Goal: Task Accomplishment & Management: Use online tool/utility

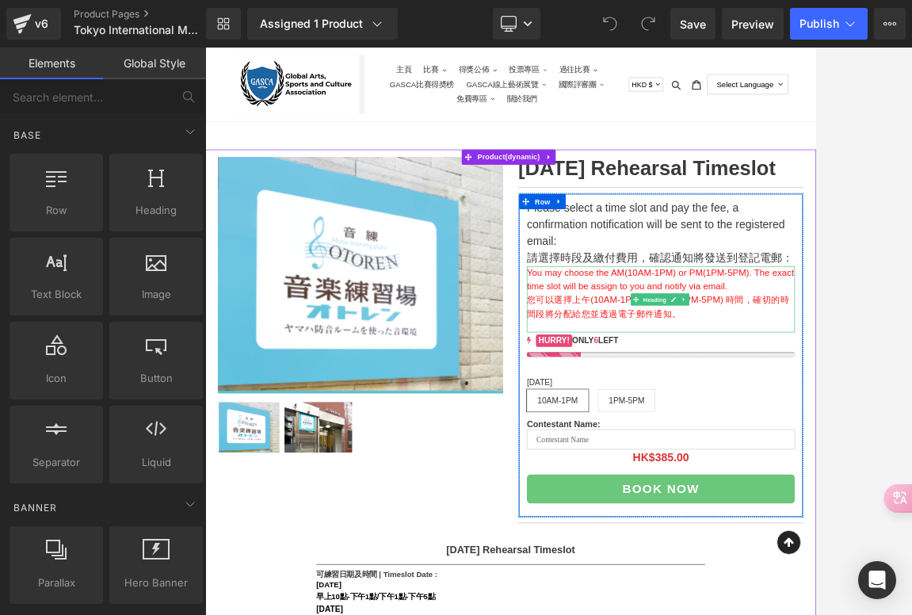
scroll to position [62, 0]
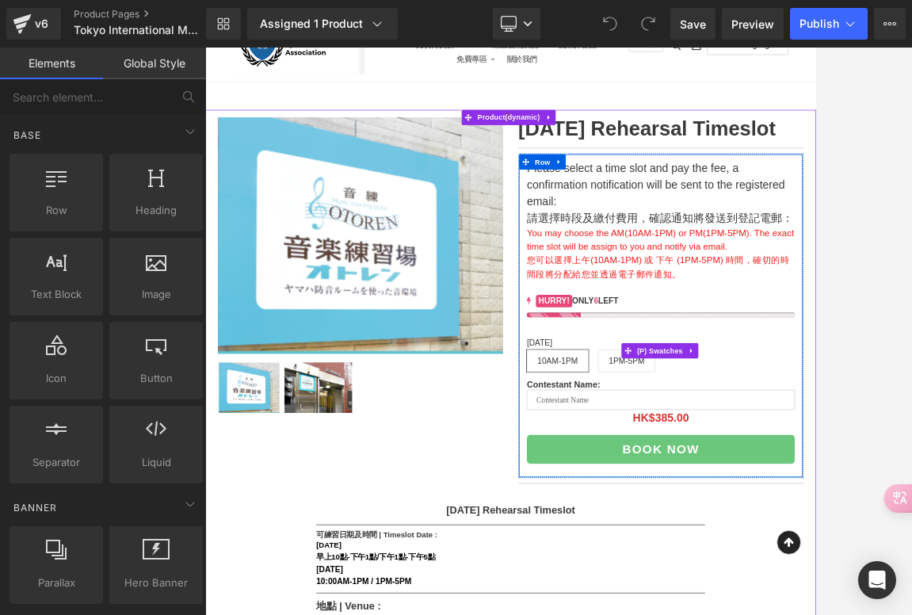
click at [751, 556] on span "10AM-1PM" at bounding box center [757, 539] width 63 height 33
click at [778, 556] on span "10AM-1PM" at bounding box center [757, 539] width 63 height 33
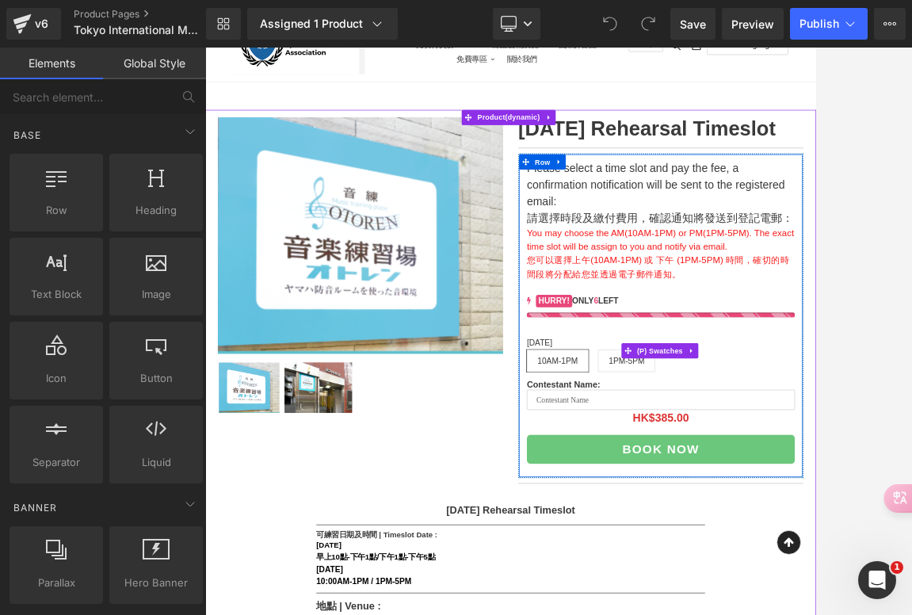
click at [783, 556] on span "10AM-1PM" at bounding box center [757, 539] width 63 height 33
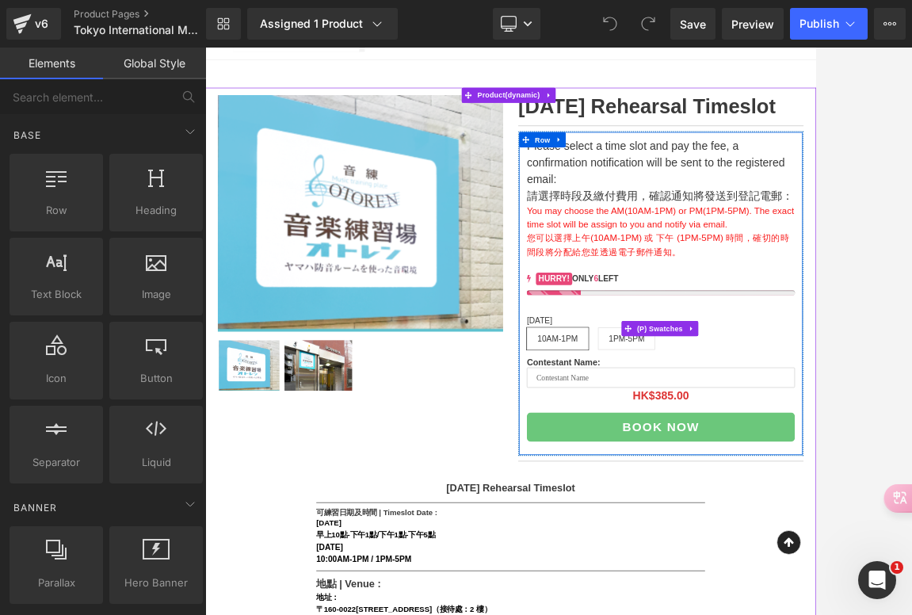
scroll to position [102, 0]
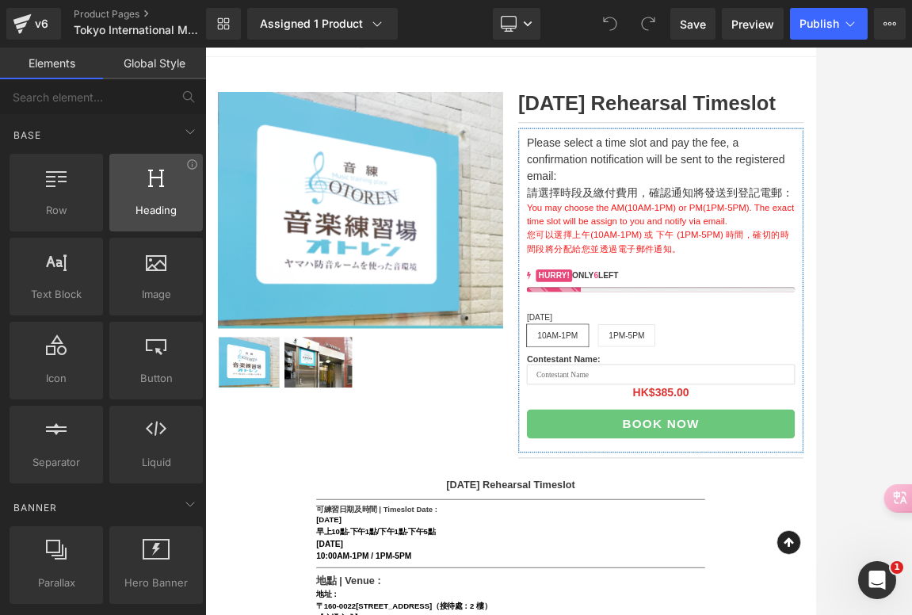
click at [157, 196] on div at bounding box center [156, 184] width 84 height 36
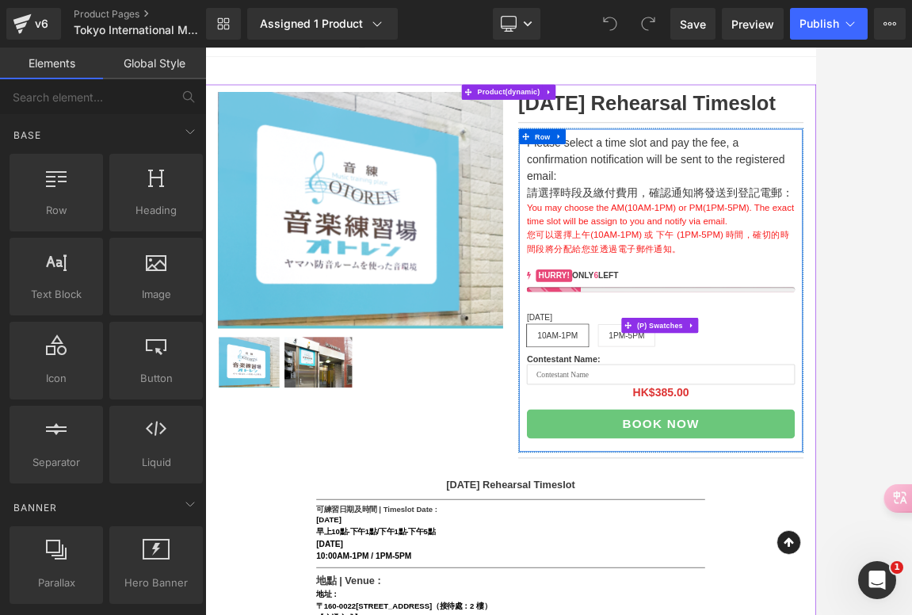
click at [764, 516] on span "10AM-1PM" at bounding box center [757, 498] width 63 height 33
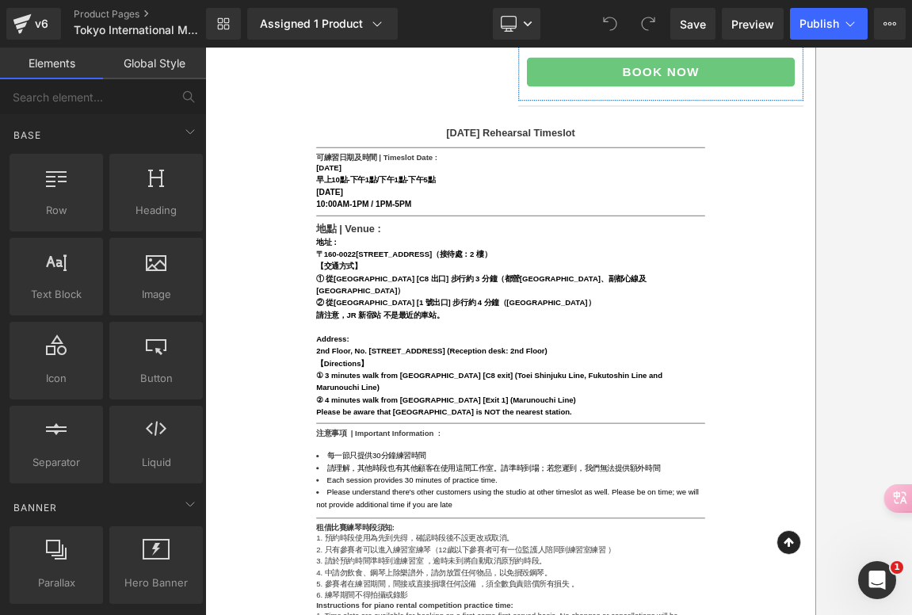
click at [706, 457] on div "② 從新宿御苑前站 [1 號出口] 步行約 4 分鐘（丸之內線）" at bounding box center [684, 447] width 610 height 19
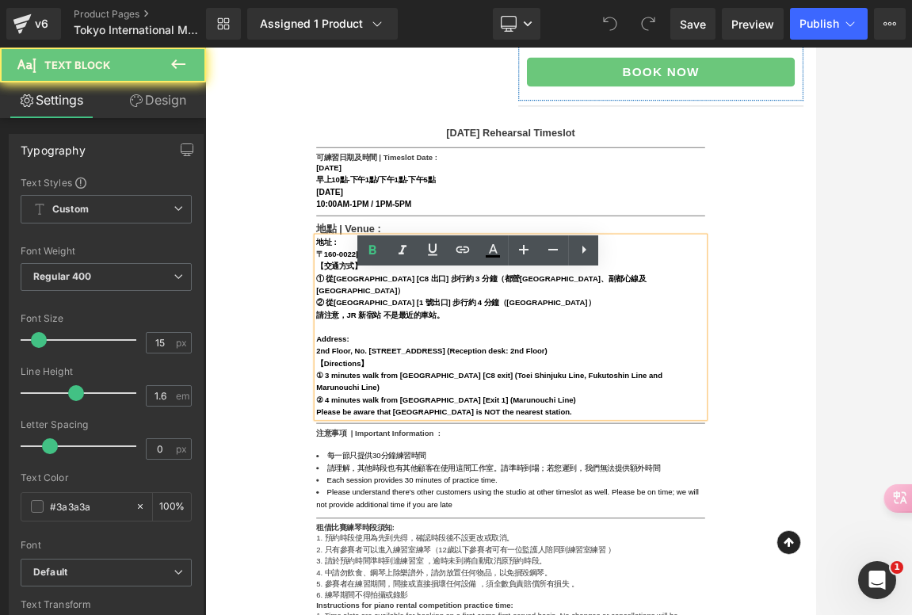
click at [696, 438] on div "① 從新宿三丁目站 [C8 出口] 步行約 3 分鐘（都營新宿線、副都心線及丸之內線）" at bounding box center [684, 419] width 610 height 38
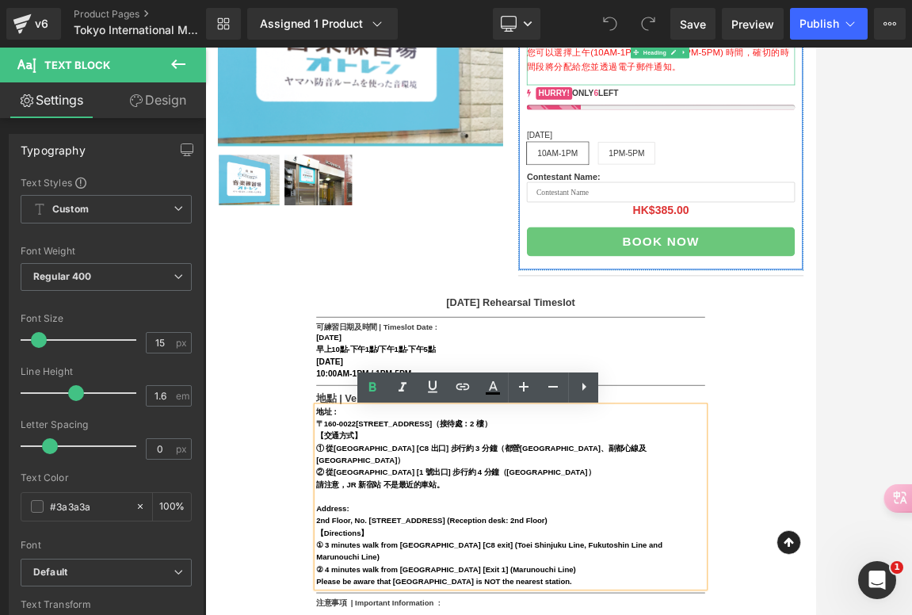
scroll to position [537, 0]
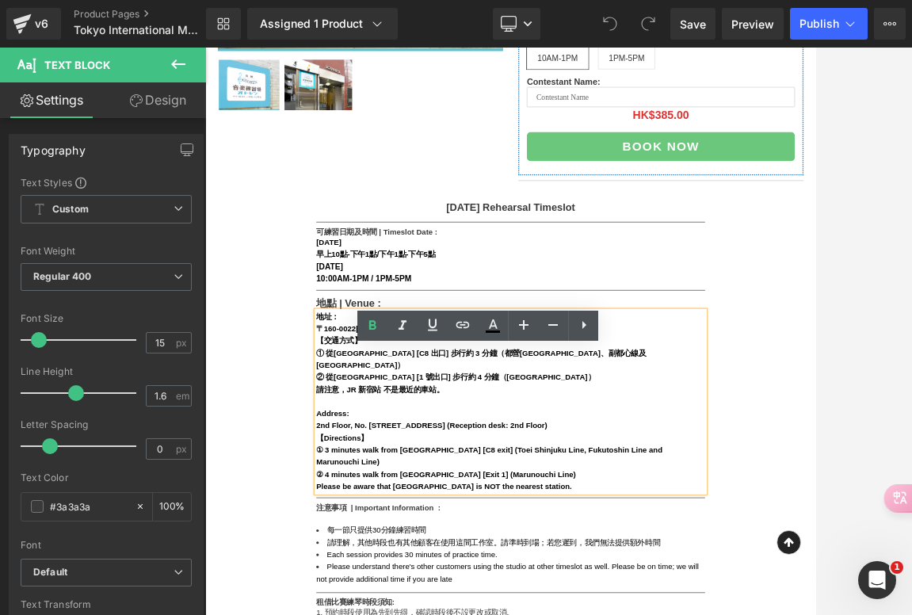
click at [711, 552] on strong "① 從新宿三丁目站 [C8 出口] 步行約 3 分鐘（都營新宿線、副都心線及丸之內線）" at bounding box center [637, 536] width 517 height 32
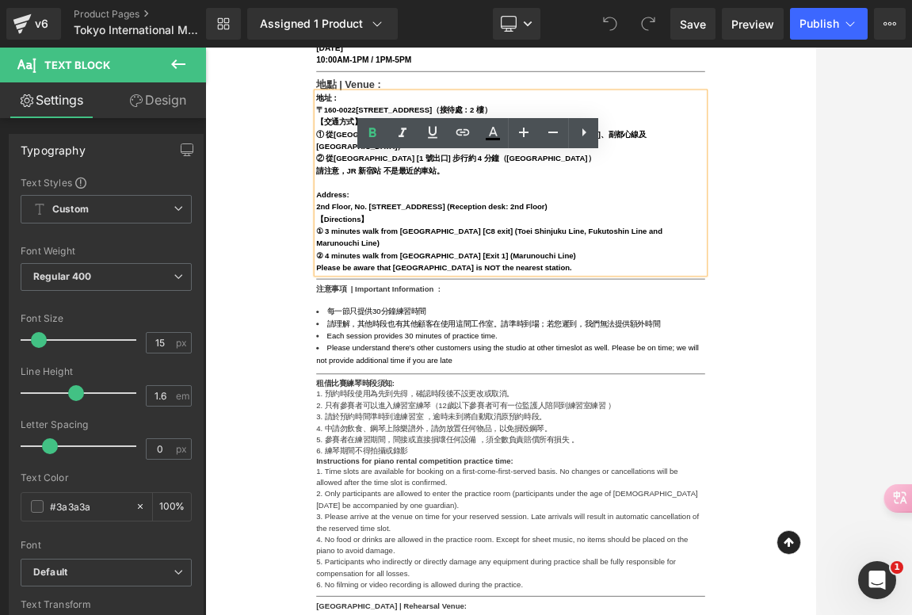
scroll to position [794, 0]
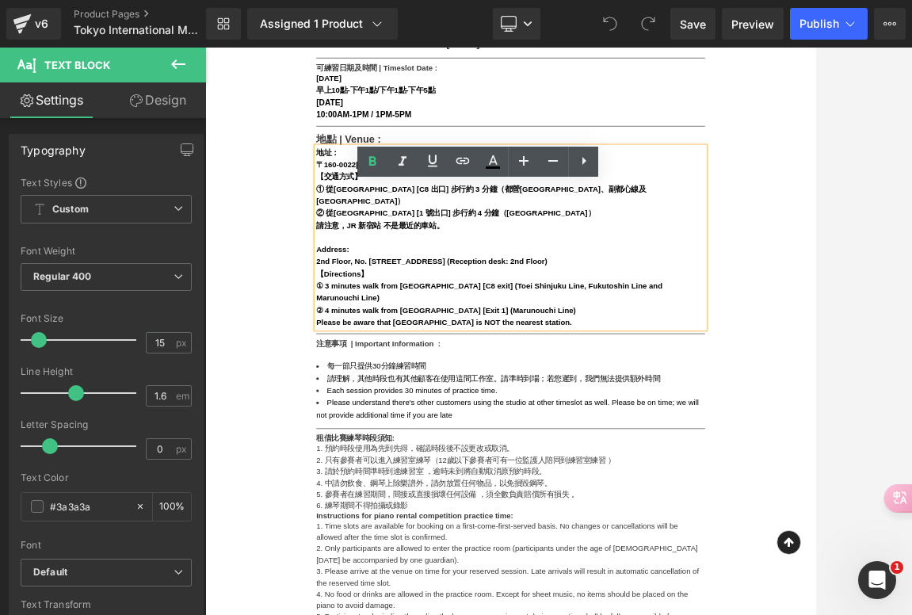
drag, startPoint x: 378, startPoint y: 270, endPoint x: 816, endPoint y: 547, distance: 518.4
click at [815, 488] on div "地址： 〒160-0022 新宿区新宿2-14-6第2早川屋ビル２階（接待處：2 樓） 【交通方式】 ① 從新宿三丁目站 [C8 出口] 步行約 3 分鐘（都…" at bounding box center [684, 345] width 610 height 285
copy div "地址： 〒160-0022 新宿区新宿2-14-6第2早川屋ビル２階（接待處：2 樓） 【交通方式】 ① 從新宿三丁目站 [C8 出口] 步行約 3 分鐘（都…"
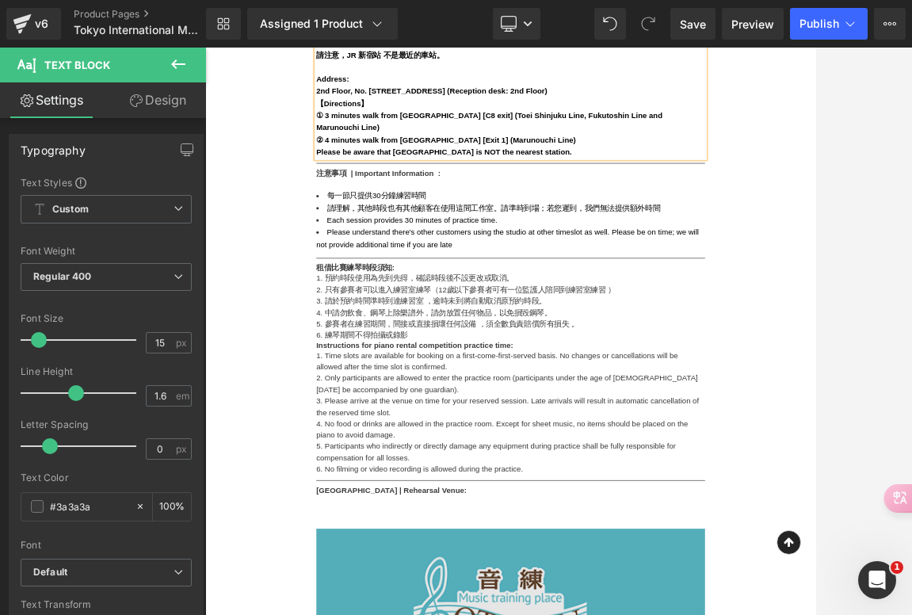
scroll to position [818, 0]
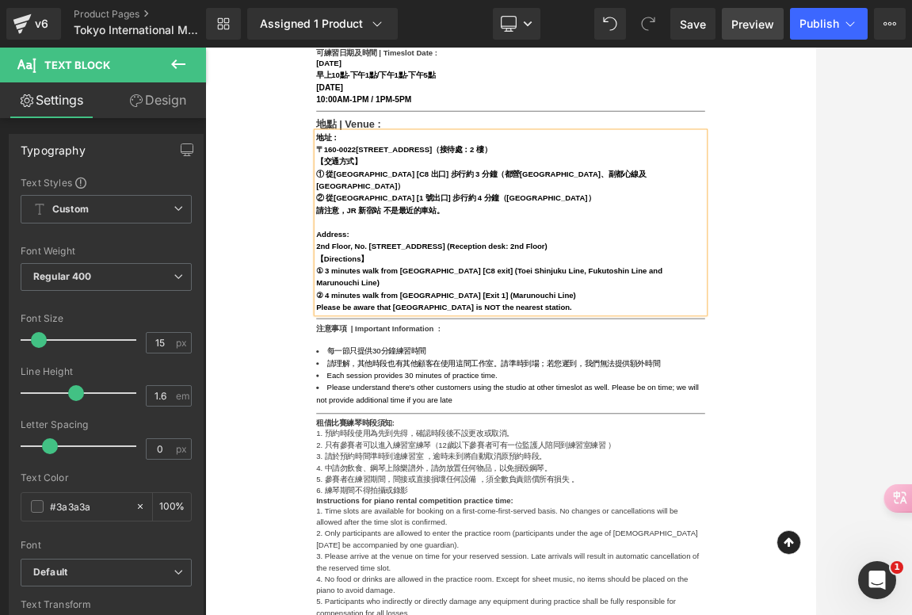
click at [753, 25] on span "Preview" at bounding box center [752, 24] width 43 height 17
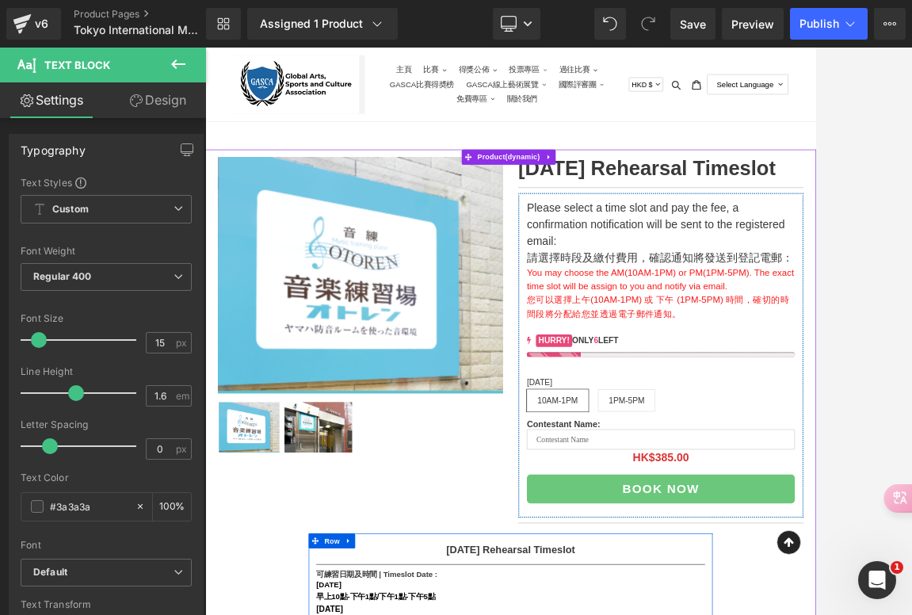
scroll to position [0, 0]
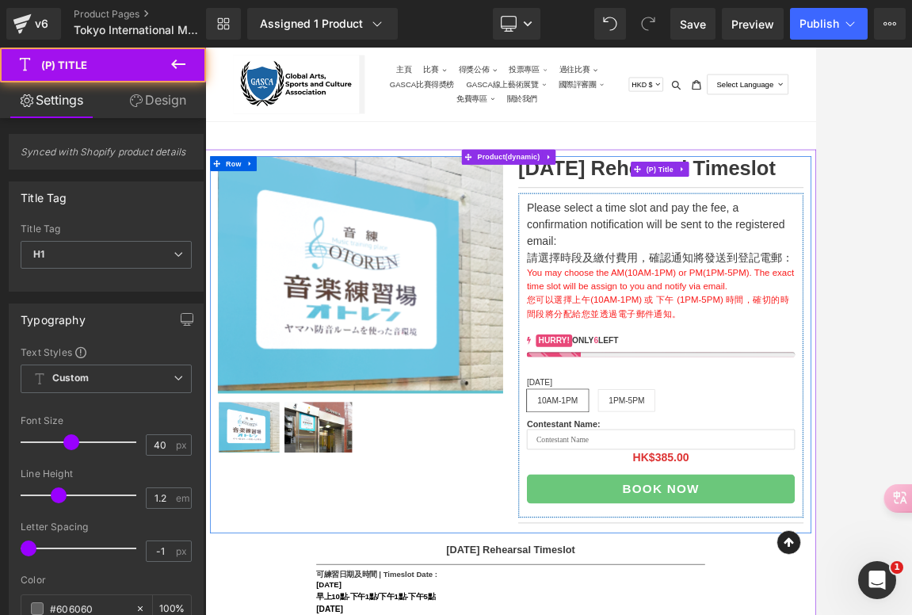
click at [815, 220] on div "(P) Image (P) Image List 11 October 2025 Rehearsal Timeslot (P) Title Separator…" at bounding box center [684, 514] width 943 height 592
click at [815, 246] on link "11 October 2025 Rehearsal Timeslot" at bounding box center [898, 237] width 404 height 38
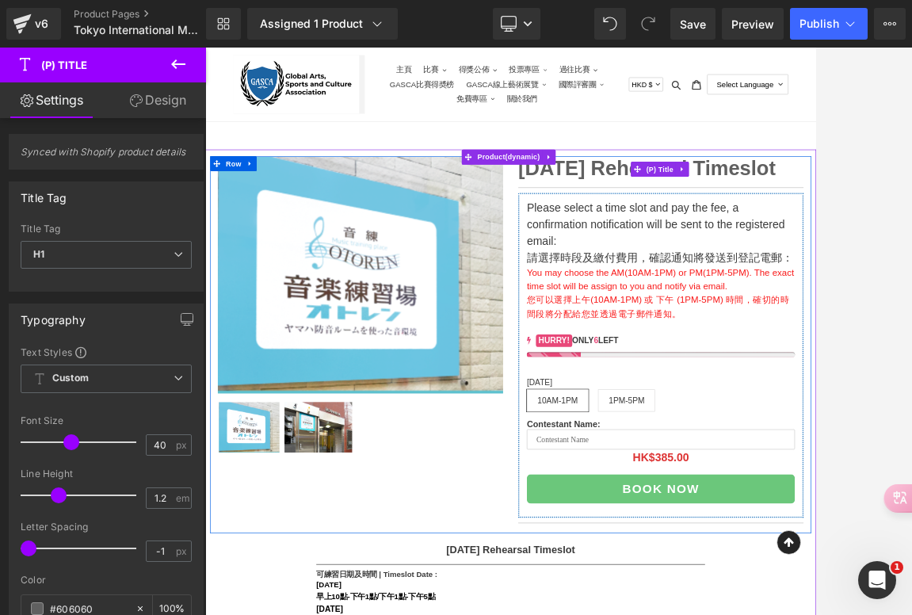
click at [815, 238] on link "11 October 2025 Rehearsal Timeslot" at bounding box center [898, 237] width 404 height 38
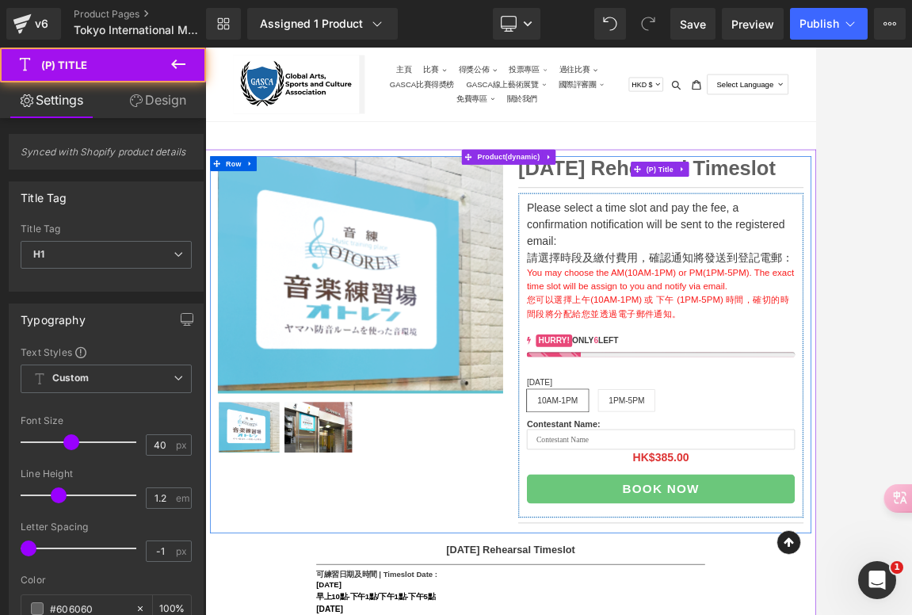
click at [815, 238] on link "11 October 2025 Rehearsal Timeslot" at bounding box center [898, 237] width 404 height 38
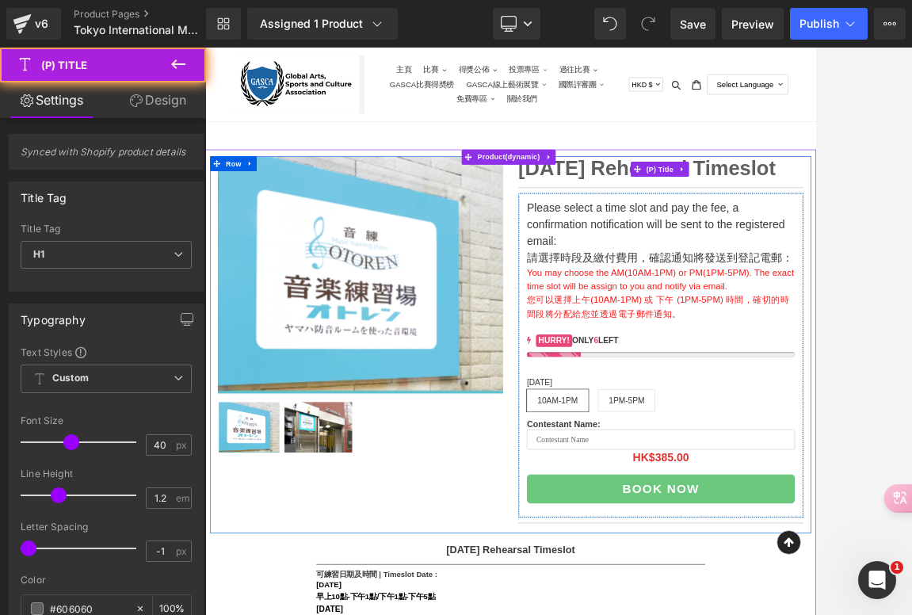
click at [815, 238] on link "11 October 2025 Rehearsal Timeslot" at bounding box center [898, 237] width 404 height 38
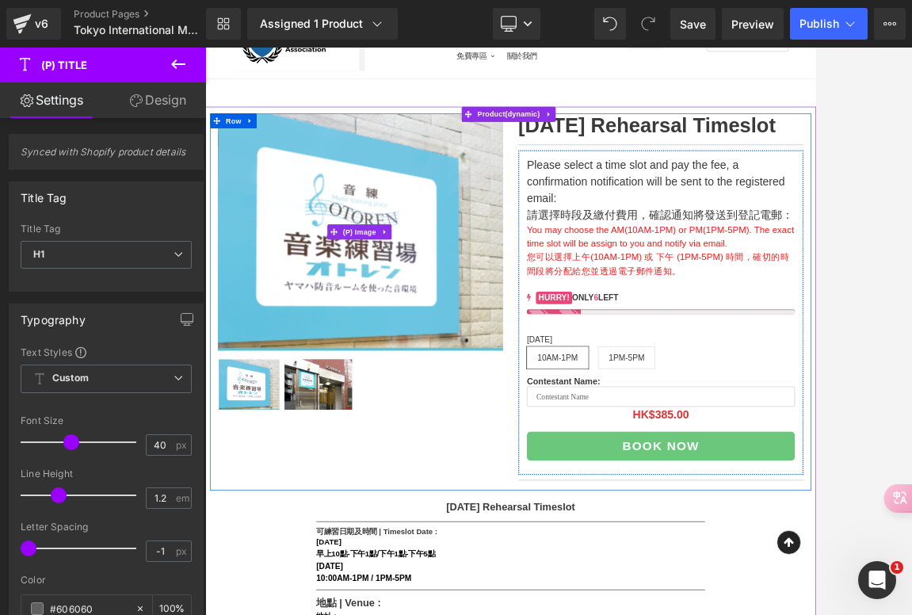
scroll to position [190, 0]
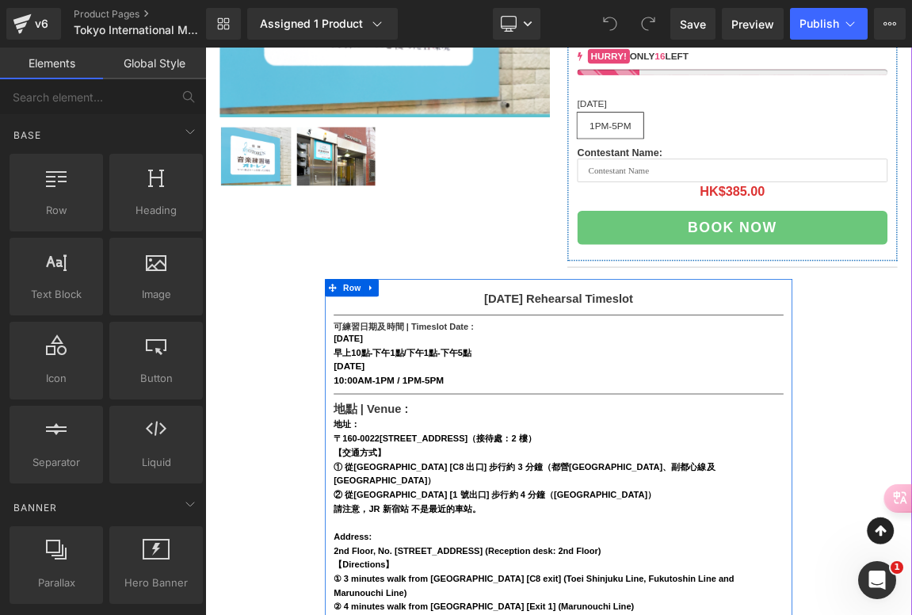
click at [421, 506] on strong "10:00AM-1PM / 1PM-5PM" at bounding box center [454, 499] width 150 height 13
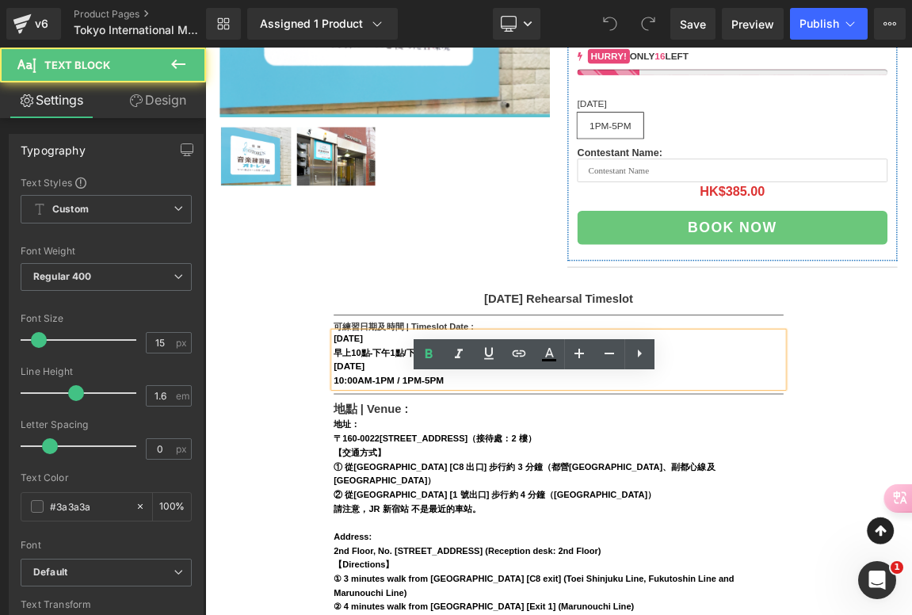
click at [445, 506] on strong "10:00AM-1PM / 1PM-5PM" at bounding box center [454, 499] width 150 height 13
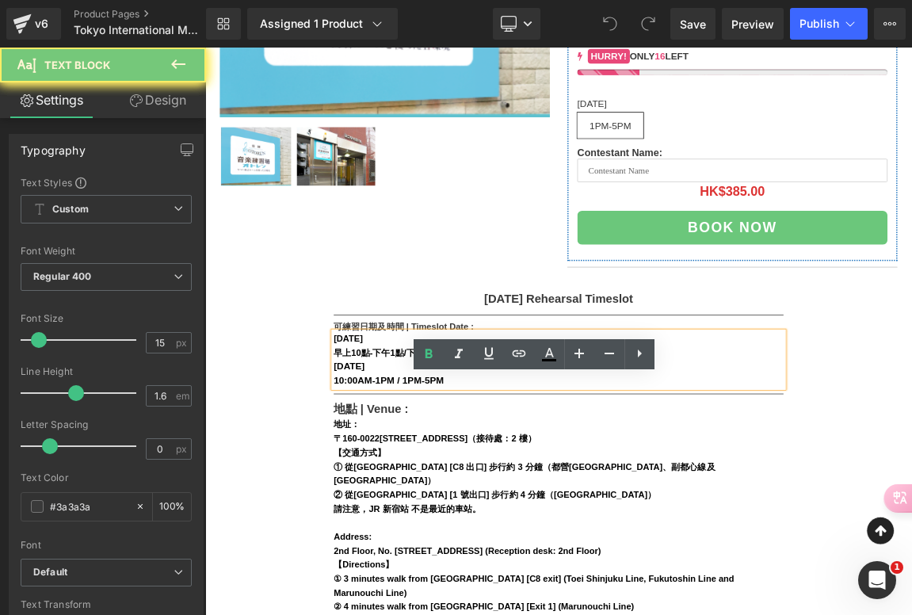
click at [464, 506] on strong "10:00AM-1PM / 1PM-5PM" at bounding box center [454, 499] width 150 height 13
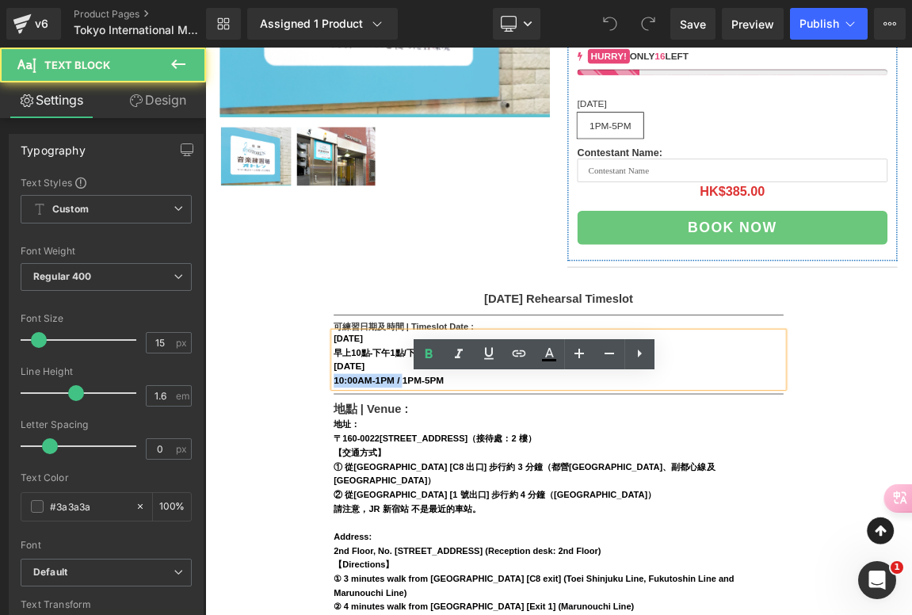
drag, startPoint x: 471, startPoint y: 559, endPoint x: 368, endPoint y: 564, distance: 102.3
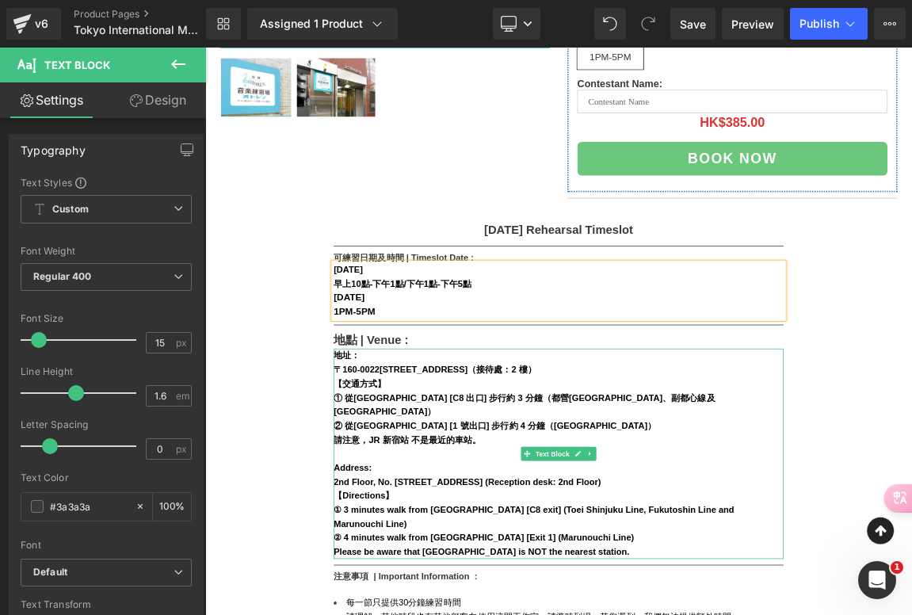
scroll to position [543, 0]
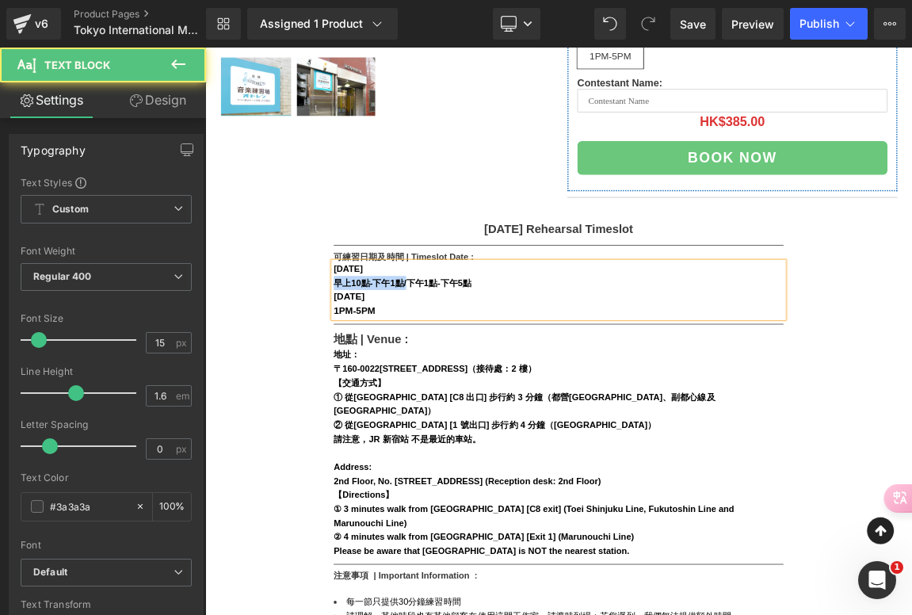
drag, startPoint x: 479, startPoint y: 429, endPoint x: 373, endPoint y: 430, distance: 106.1
click at [379, 414] on div "2025年10月11日 早上10點-下午1點/下午1點-下午5點 11st October 2025 1PM-5PM" at bounding box center [684, 376] width 610 height 76
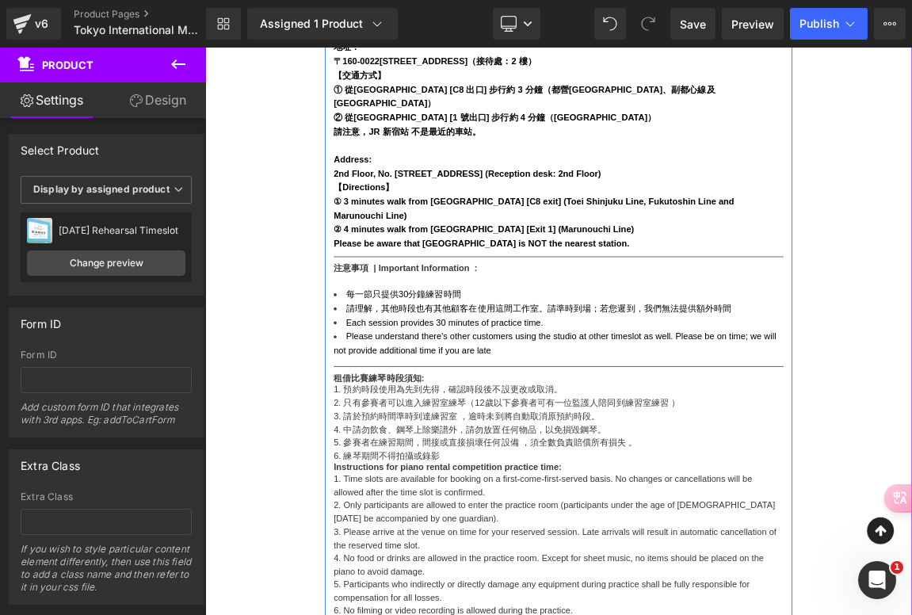
scroll to position [1149, 0]
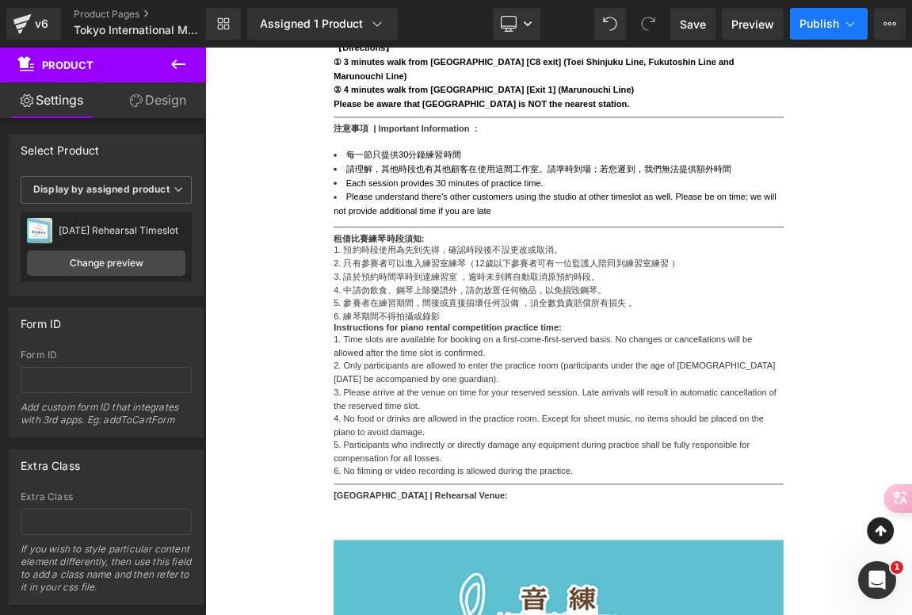
click at [828, 32] on button "Publish" at bounding box center [829, 24] width 78 height 32
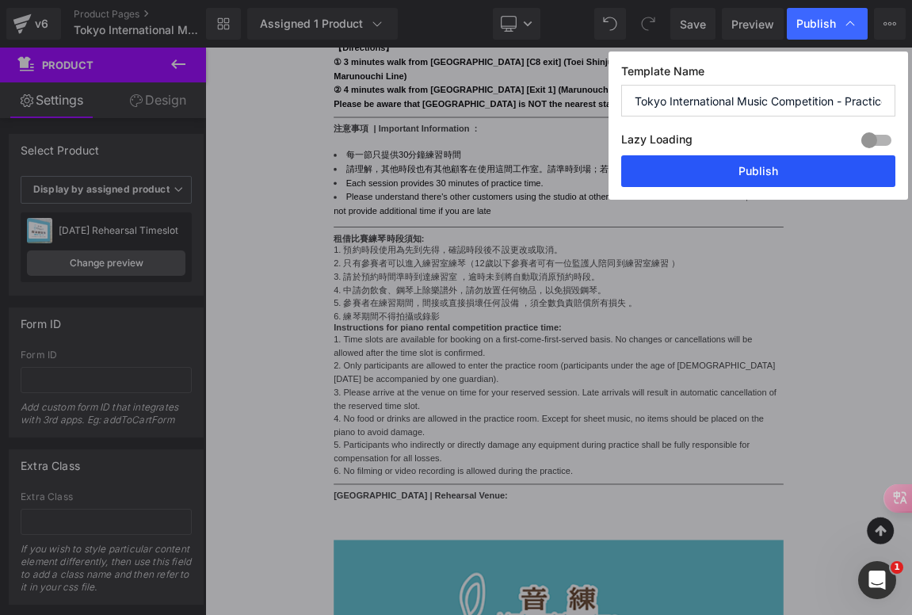
click at [766, 172] on button "Publish" at bounding box center [758, 171] width 274 height 32
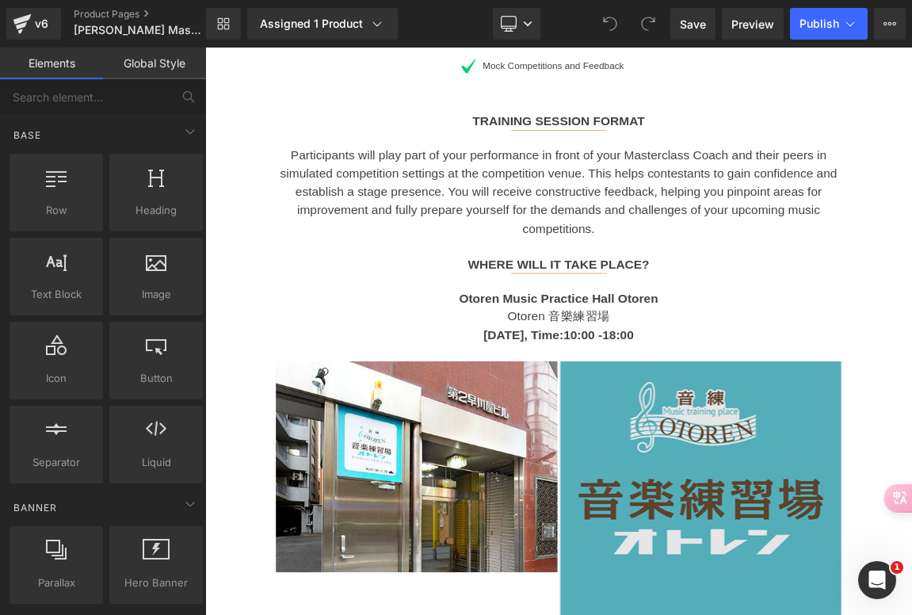
scroll to position [1172, 0]
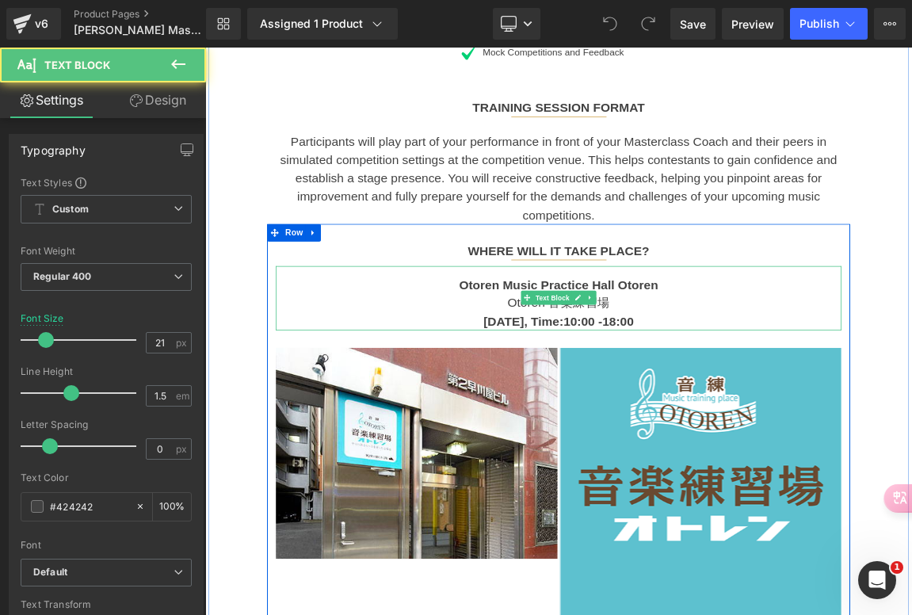
click at [779, 410] on strong "11 October 2025, Time:10:00 -18:00" at bounding box center [684, 419] width 204 height 18
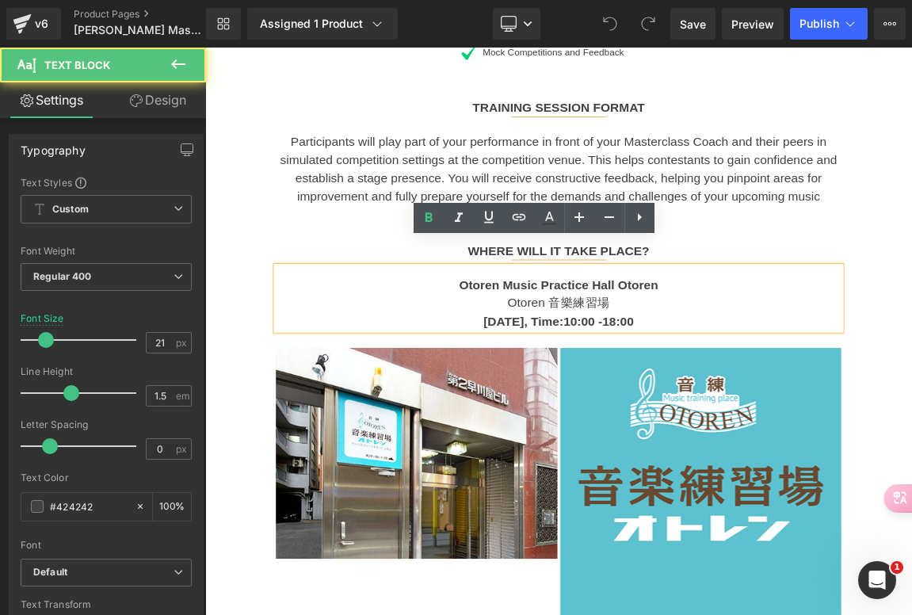
click at [763, 410] on strong "11 October 2025, Time:10:00 -18:00" at bounding box center [684, 419] width 204 height 18
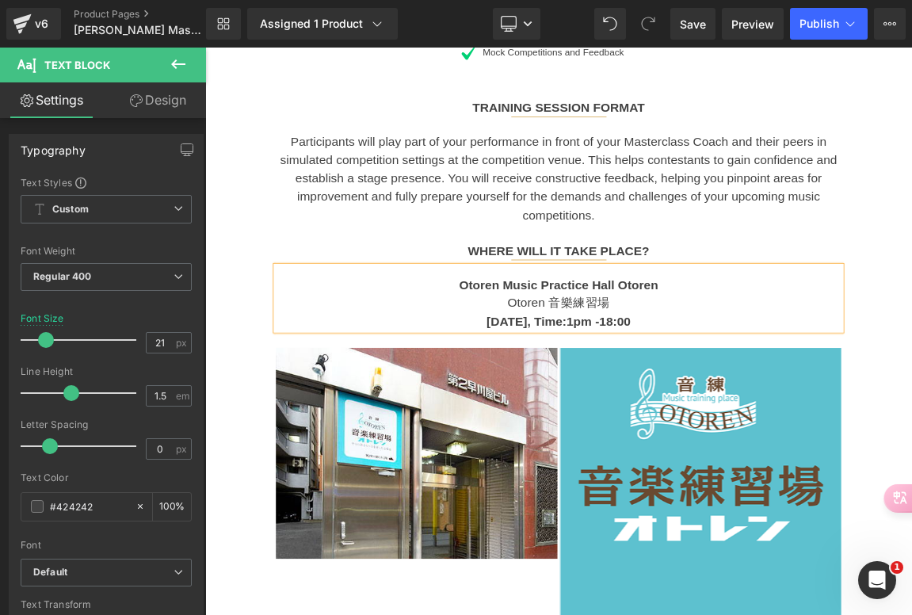
click at [783, 410] on strong "11 October 2025, Time:1pm -18:00" at bounding box center [685, 419] width 196 height 18
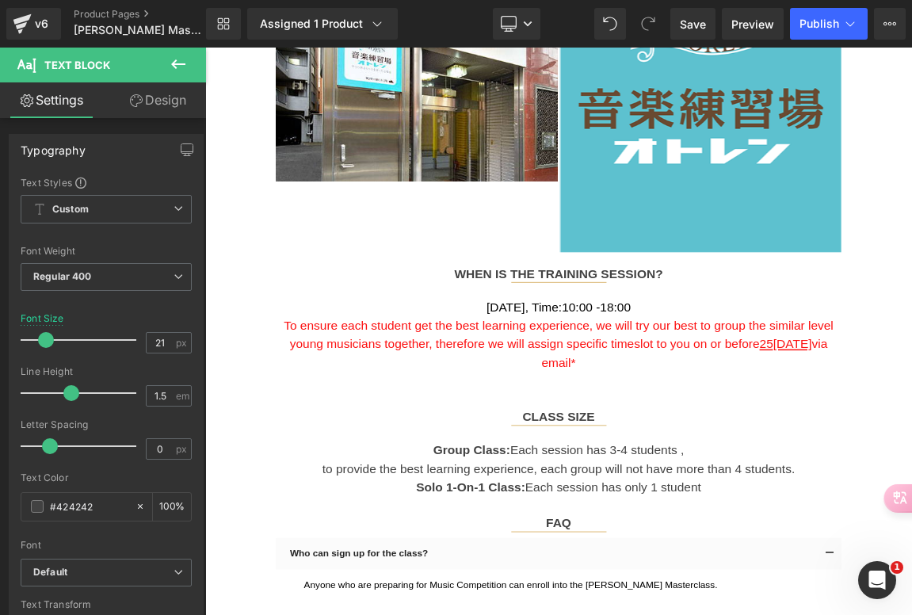
scroll to position [1685, 0]
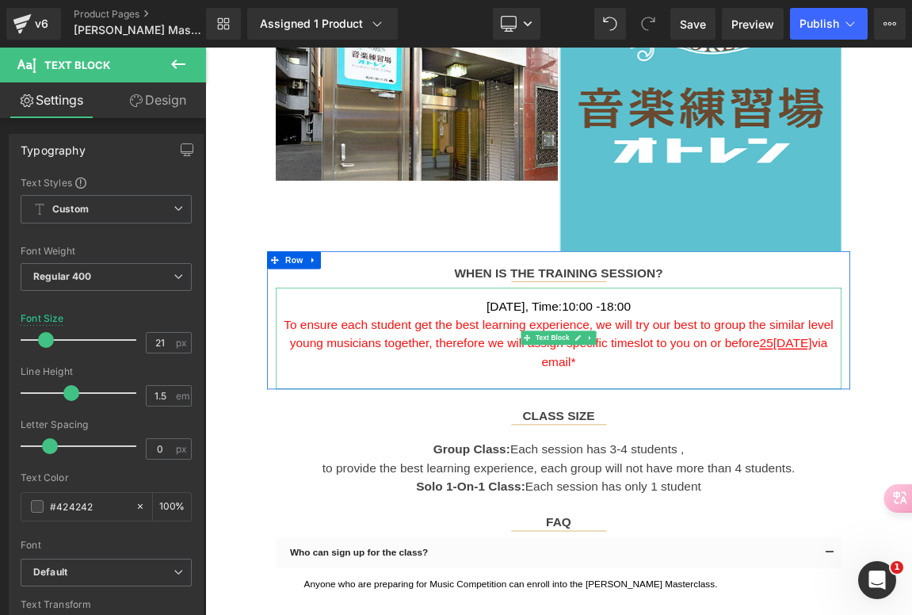
click at [764, 389] on span "11 October 2025, Time:10:00 -18:00" at bounding box center [684, 398] width 196 height 18
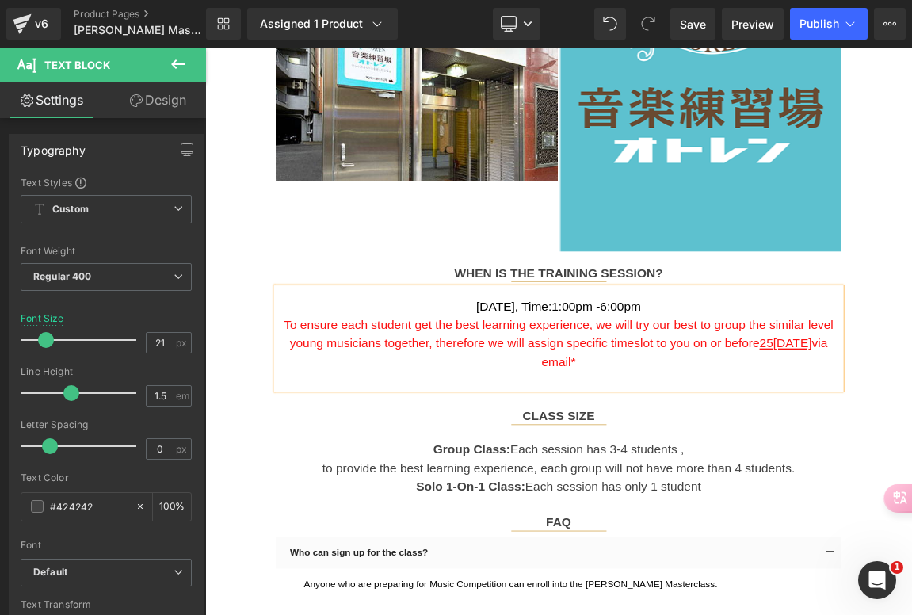
click at [829, 421] on span "To ensure each student get the best learning experience, we will try our best t…" at bounding box center [684, 436] width 745 height 44
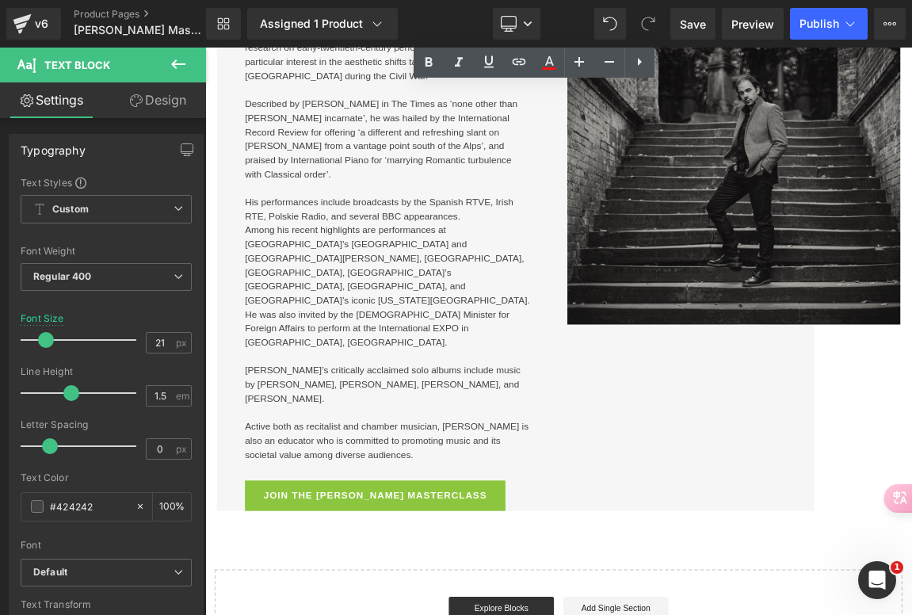
scroll to position [5250, 0]
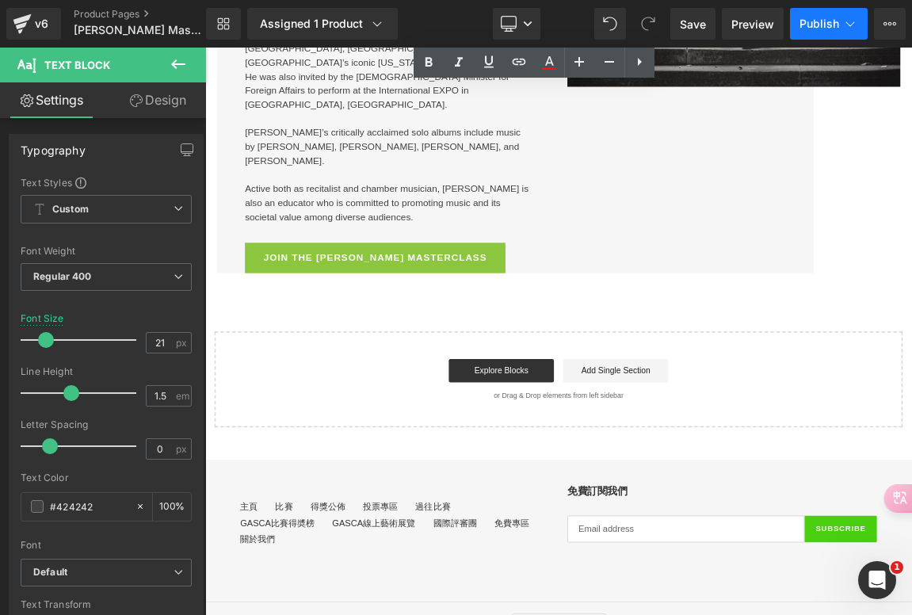
click at [825, 24] on span "Publish" at bounding box center [819, 23] width 40 height 13
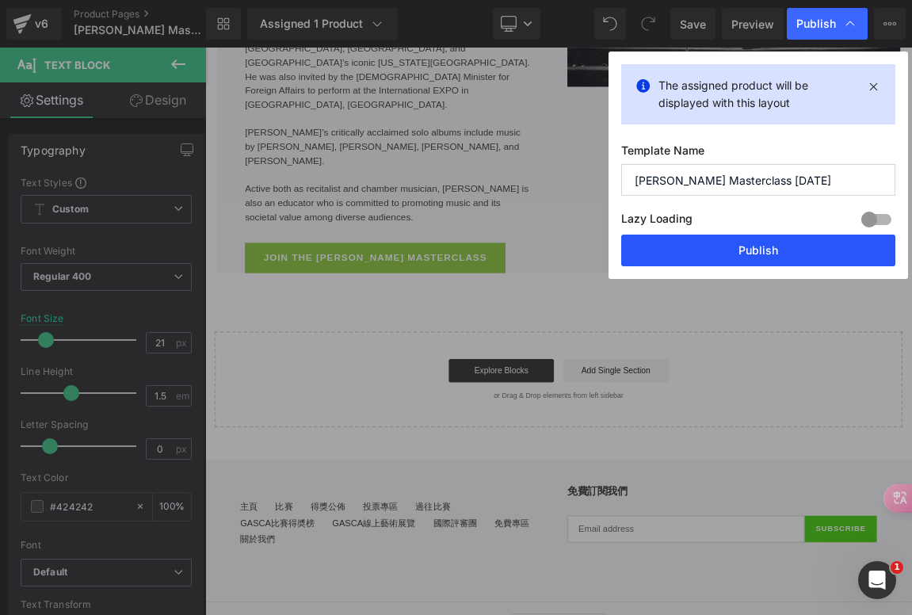
click at [758, 259] on button "Publish" at bounding box center [758, 250] width 274 height 32
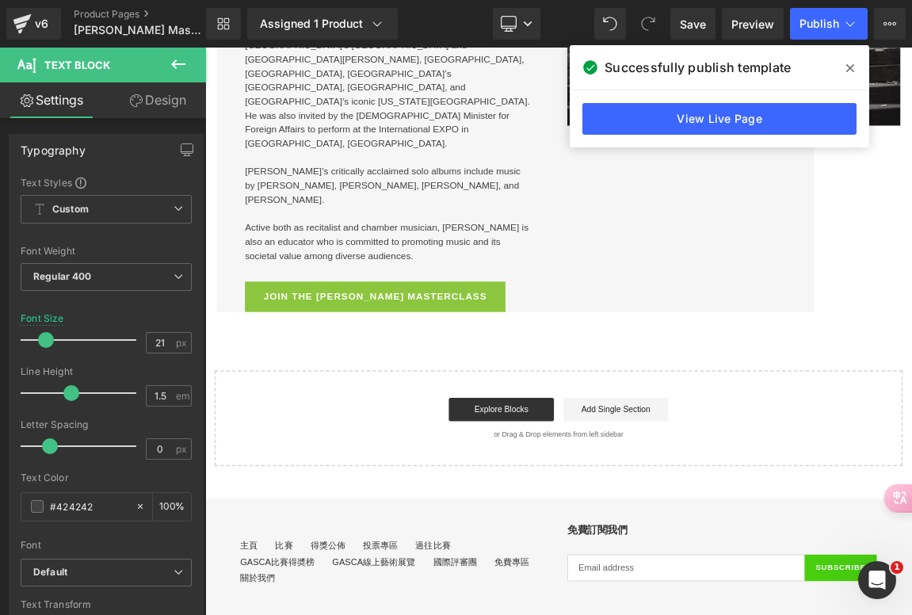
scroll to position [5195, 0]
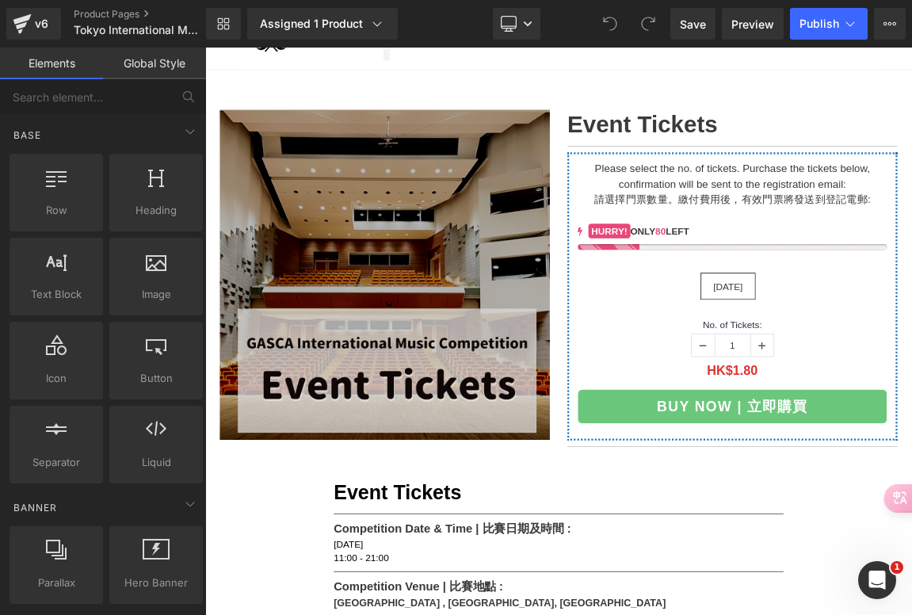
scroll to position [88, 0]
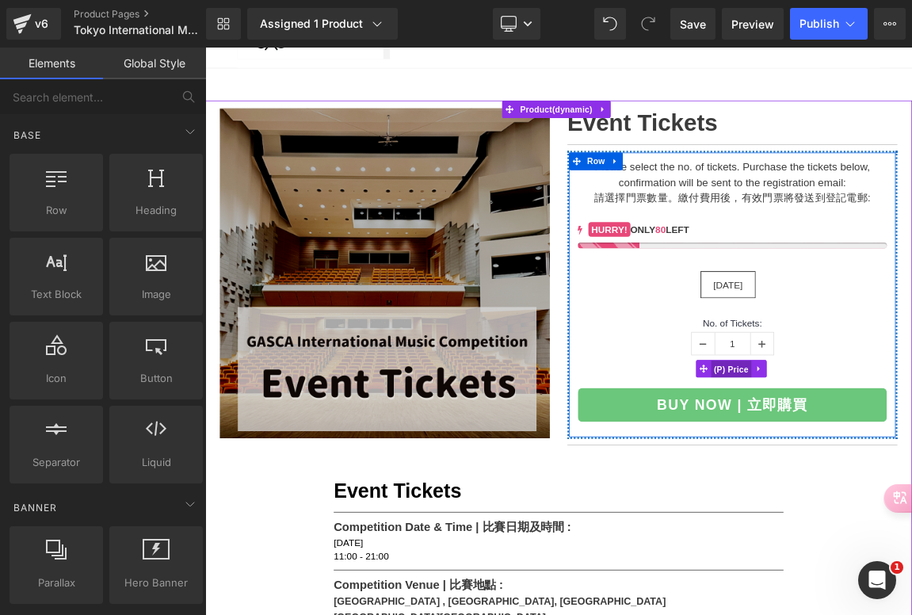
click at [911, 484] on span "(P) Price" at bounding box center [918, 484] width 55 height 24
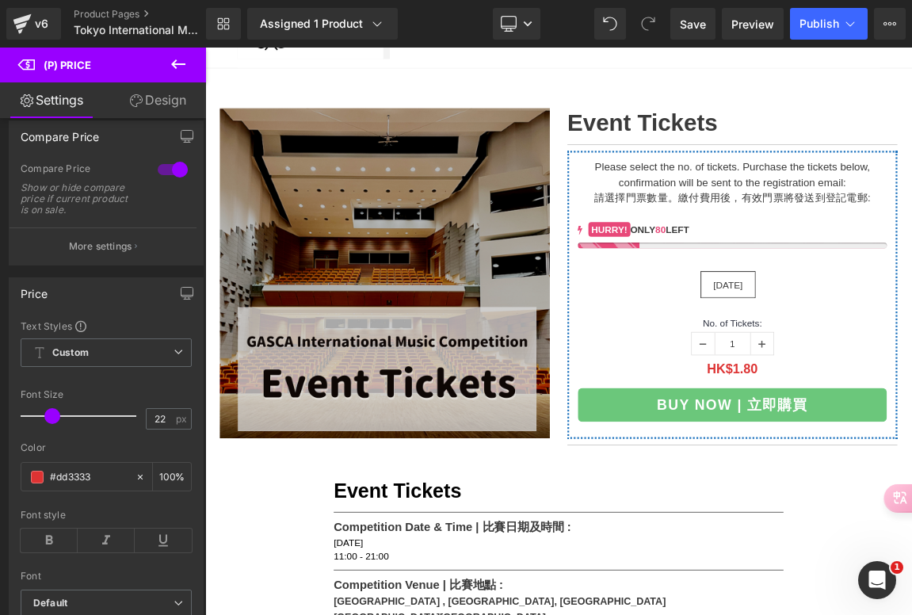
scroll to position [0, 0]
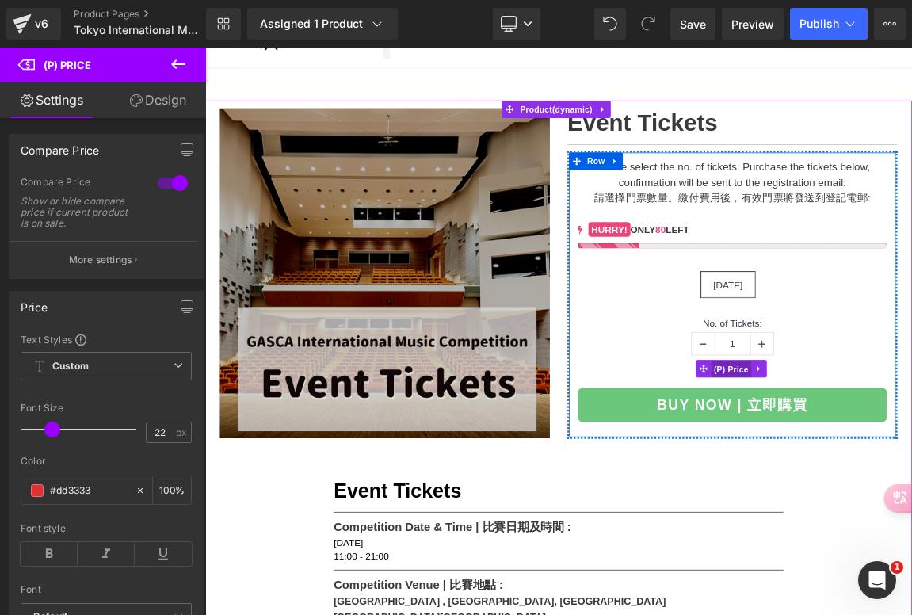
click at [911, 478] on span "(P) Price" at bounding box center [918, 484] width 55 height 24
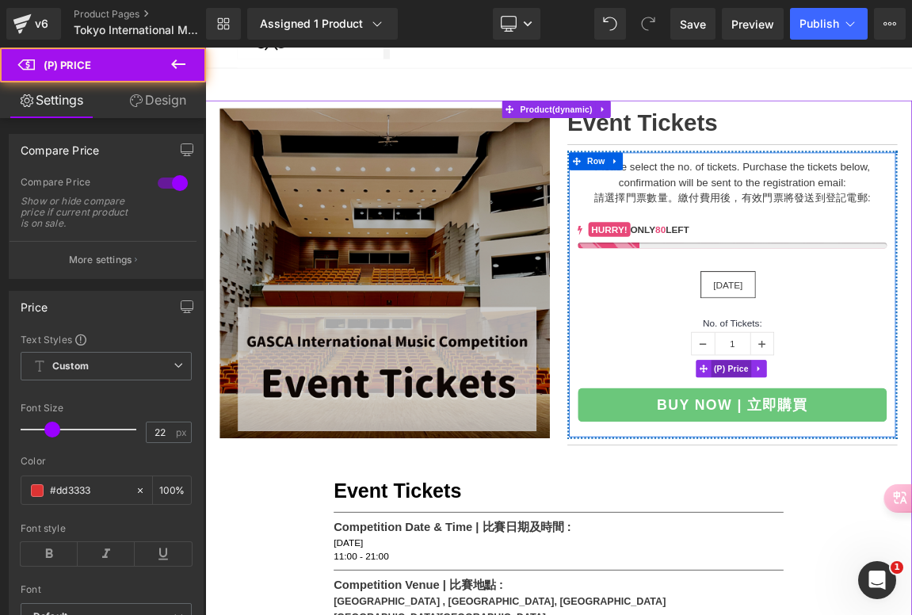
click at [911, 479] on span "(P) Price" at bounding box center [918, 483] width 55 height 24
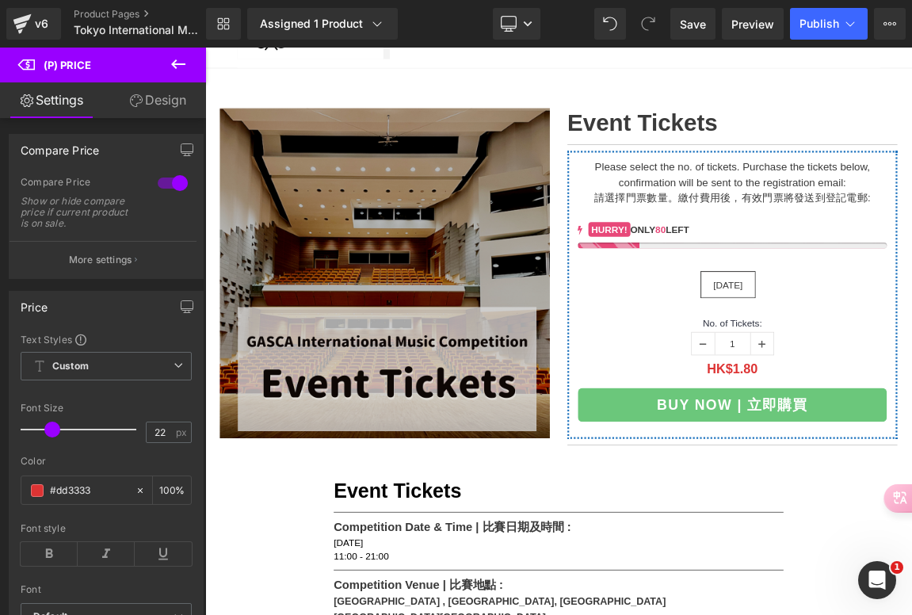
click at [174, 69] on icon at bounding box center [178, 64] width 19 height 19
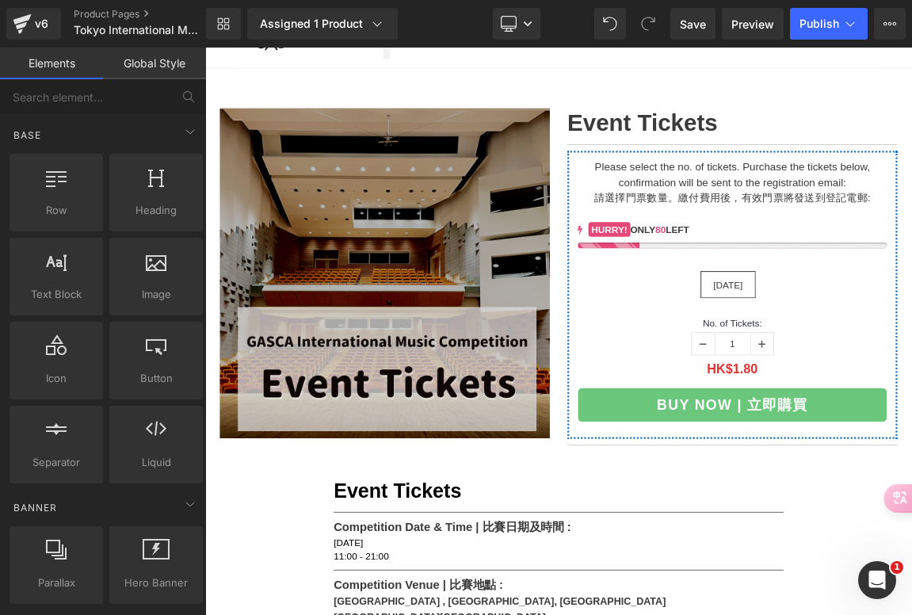
click at [147, 67] on link "Global Style" at bounding box center [154, 64] width 103 height 32
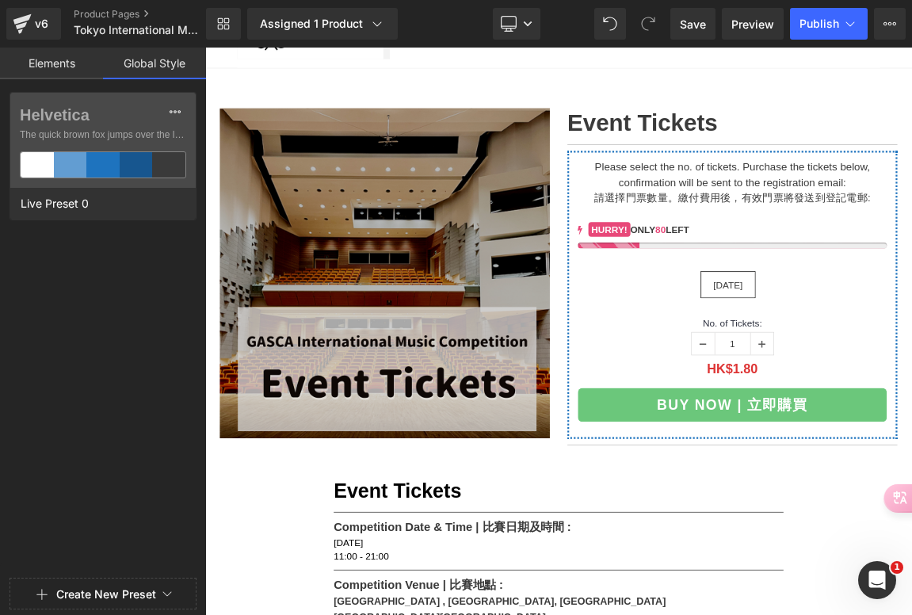
click at [53, 64] on link "Elements" at bounding box center [51, 64] width 103 height 32
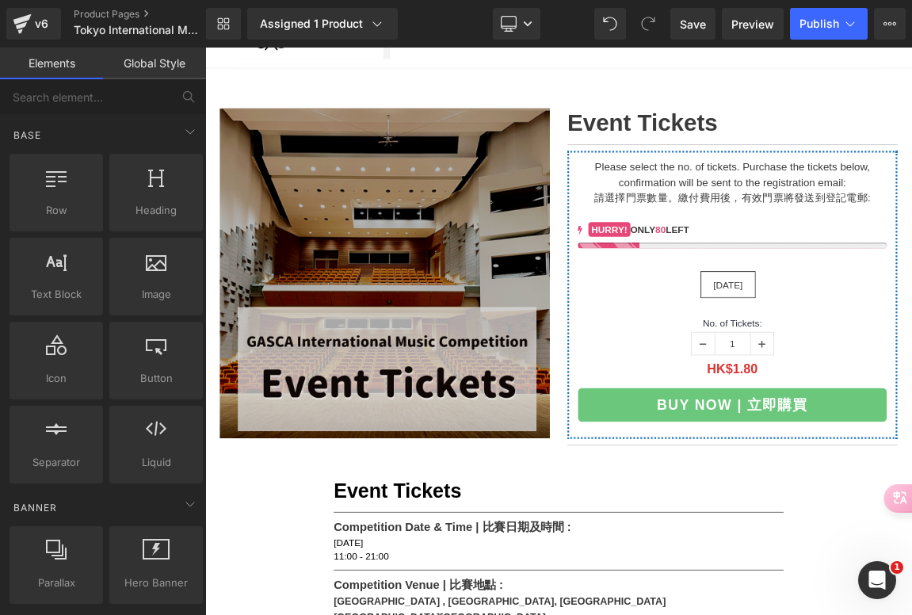
click at [51, 63] on link "Elements" at bounding box center [51, 64] width 103 height 32
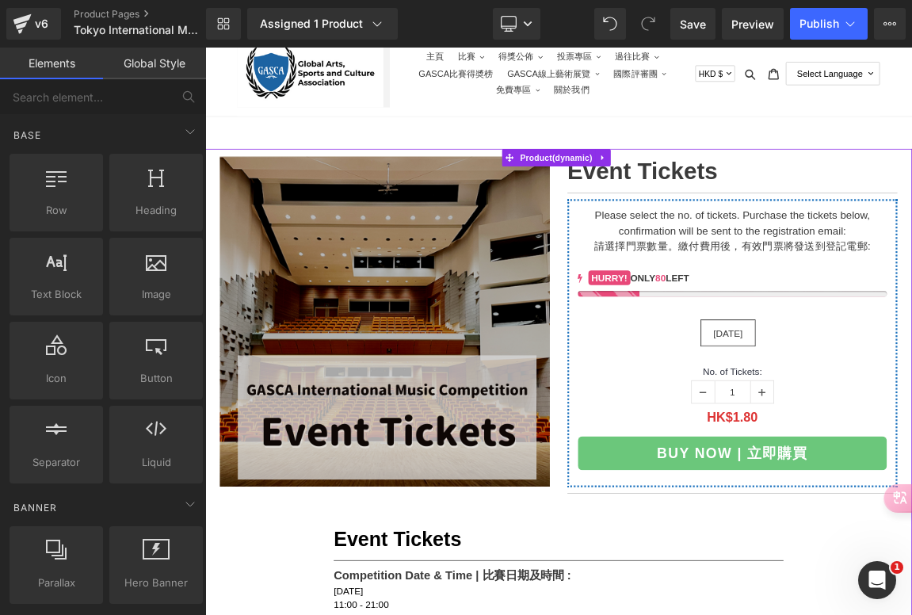
scroll to position [17, 0]
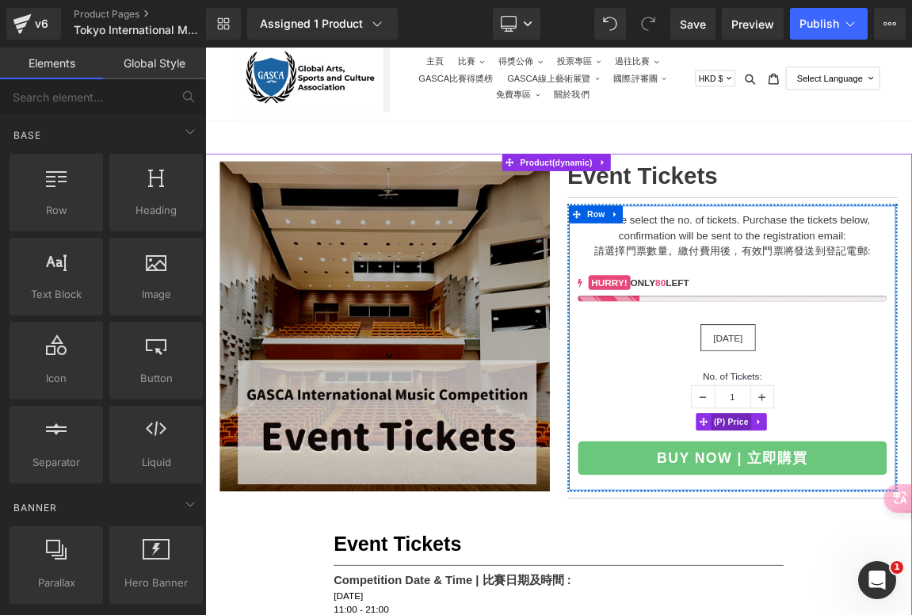
click at [911, 557] on span "(P) Price" at bounding box center [918, 555] width 55 height 24
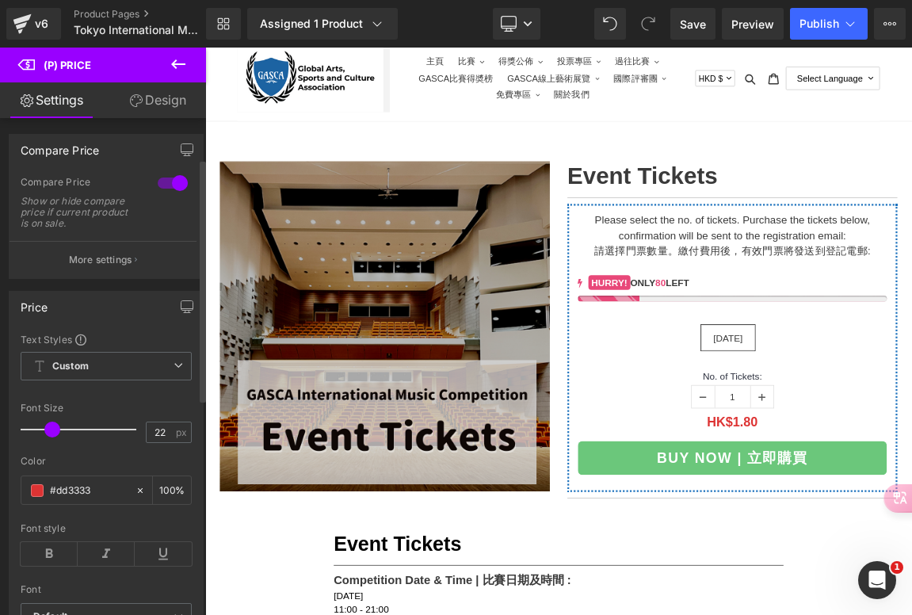
scroll to position [0, 0]
click at [155, 97] on link "Design" at bounding box center [157, 100] width 103 height 36
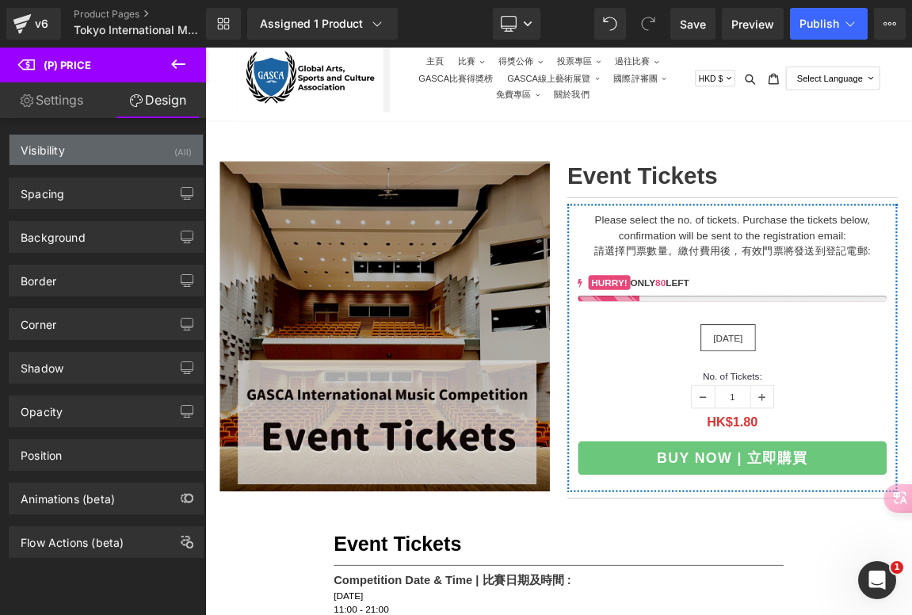
click at [157, 158] on div "Visibility (All)" at bounding box center [106, 150] width 193 height 30
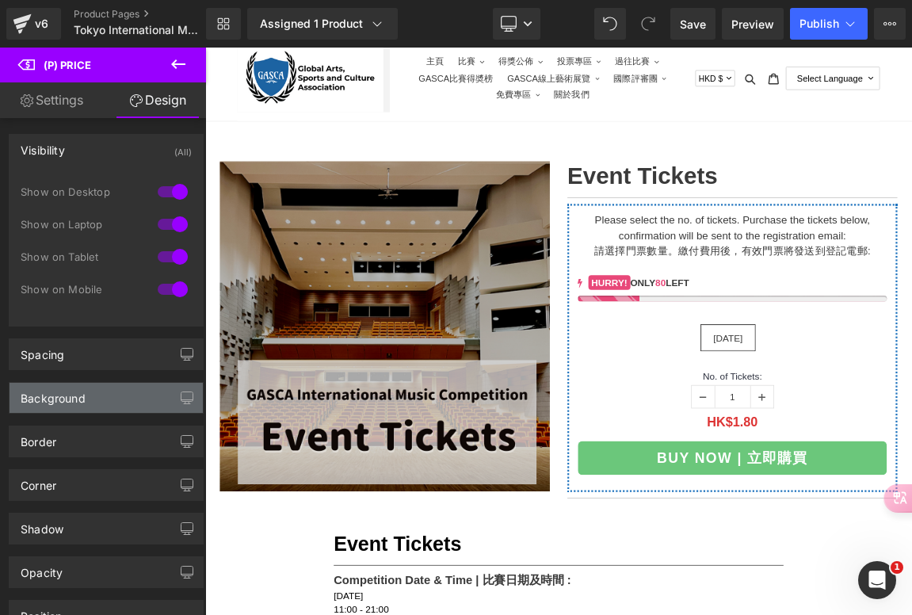
click at [87, 402] on div "Background" at bounding box center [106, 398] width 193 height 30
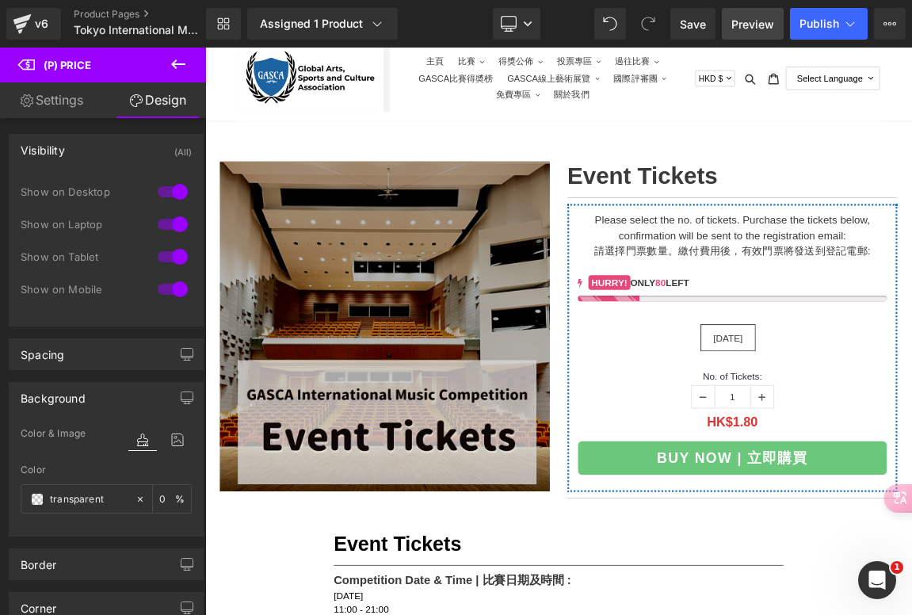
click at [755, 17] on span "Preview" at bounding box center [752, 24] width 43 height 17
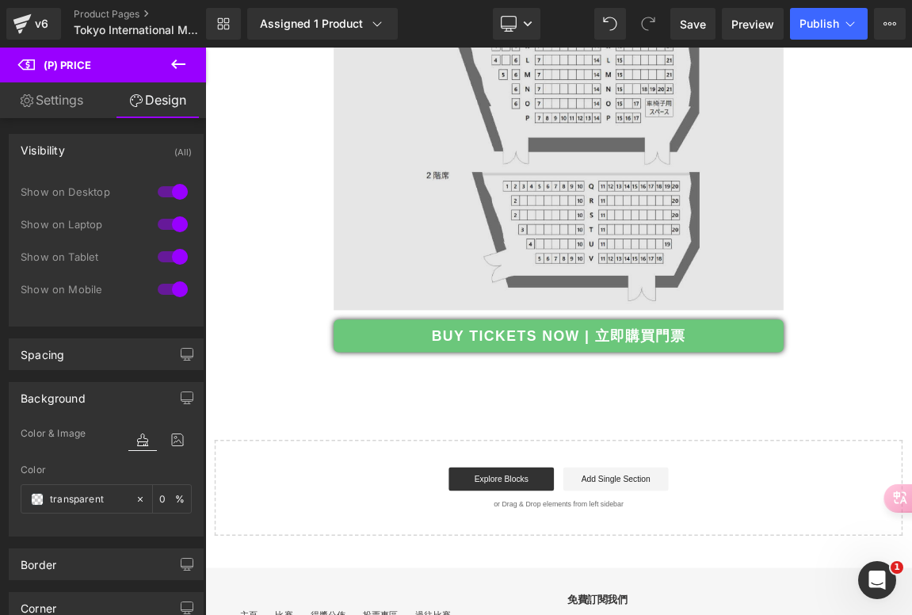
scroll to position [1926, 0]
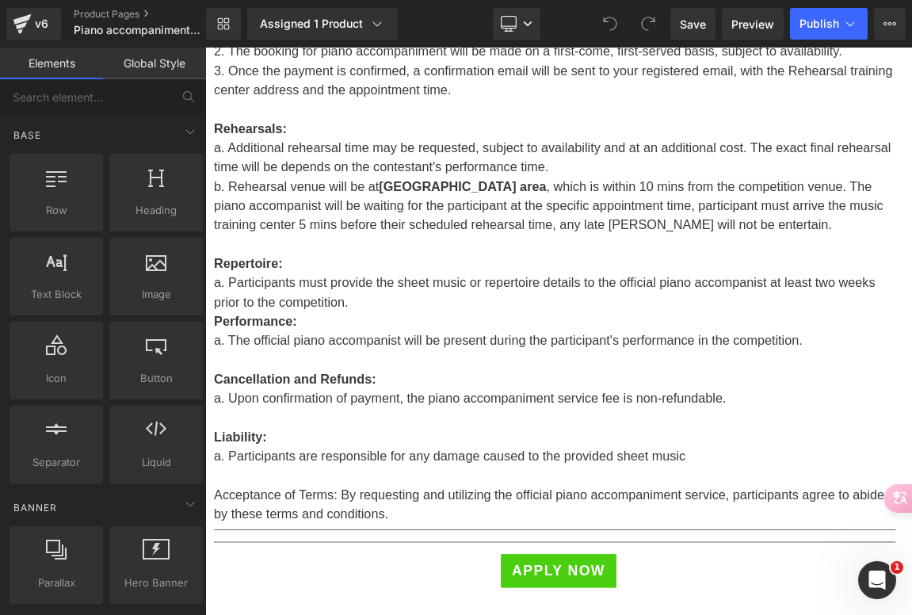
scroll to position [1487, 0]
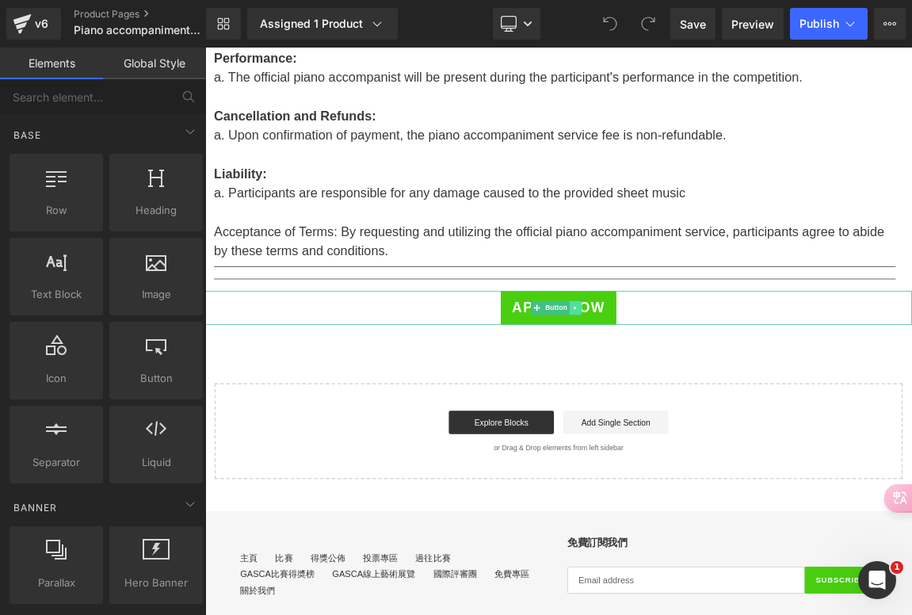
click at [703, 410] on link at bounding box center [707, 400] width 17 height 19
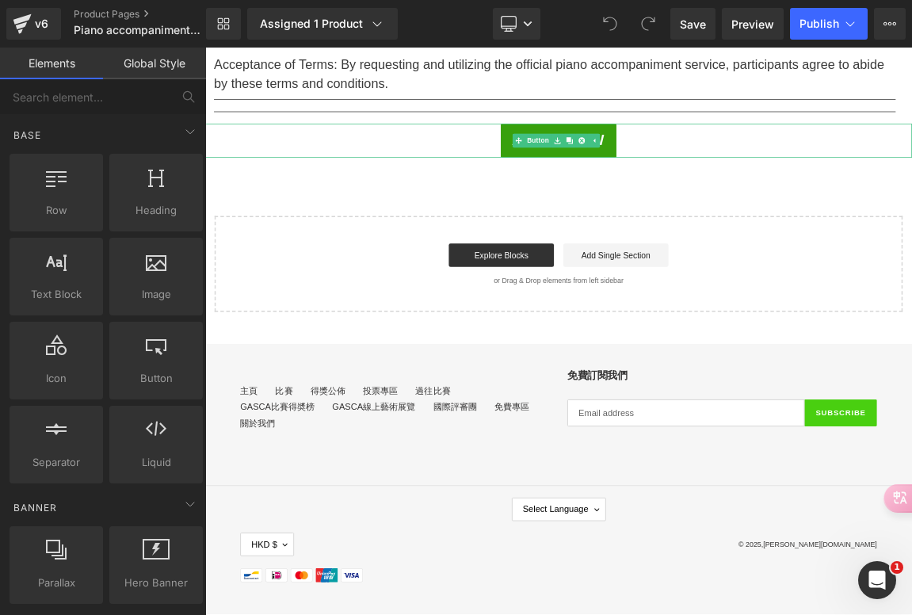
scroll to position [1740, 0]
